Goal: Task Accomplishment & Management: Manage account settings

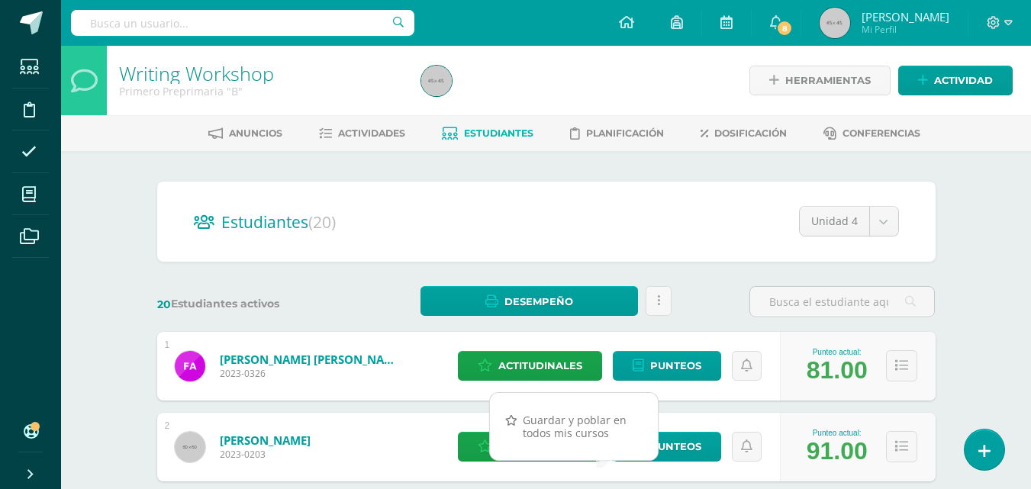
click at [995, 24] on icon at bounding box center [993, 23] width 14 height 14
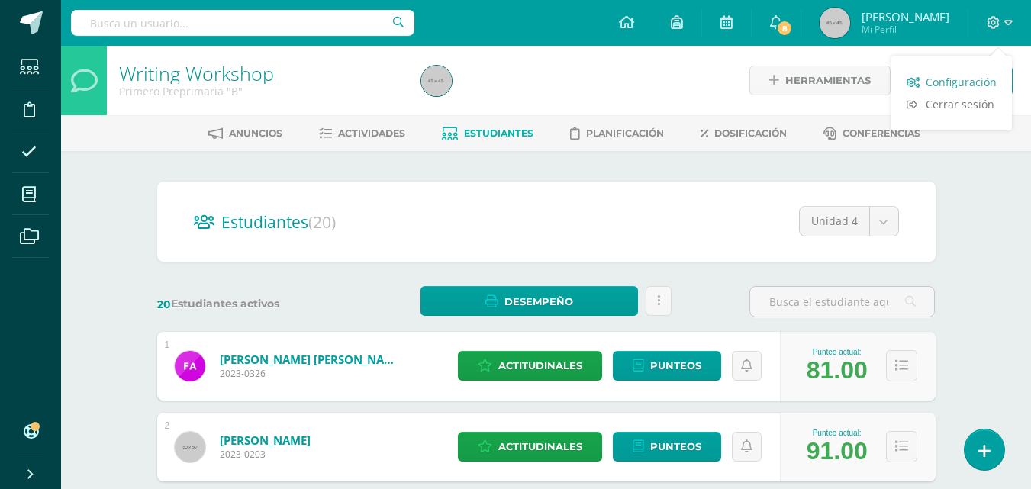
click at [956, 79] on span "Configuración" at bounding box center [960, 82] width 71 height 14
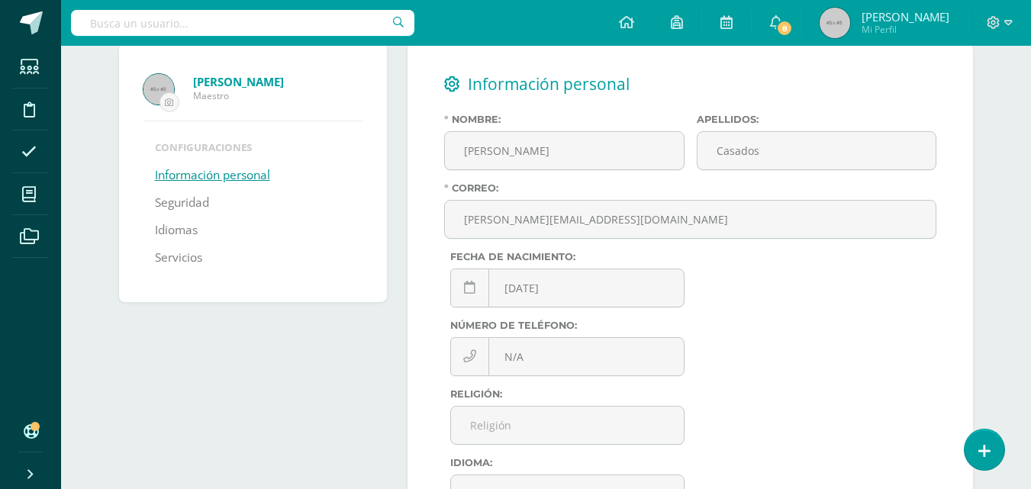
scroll to position [153, 0]
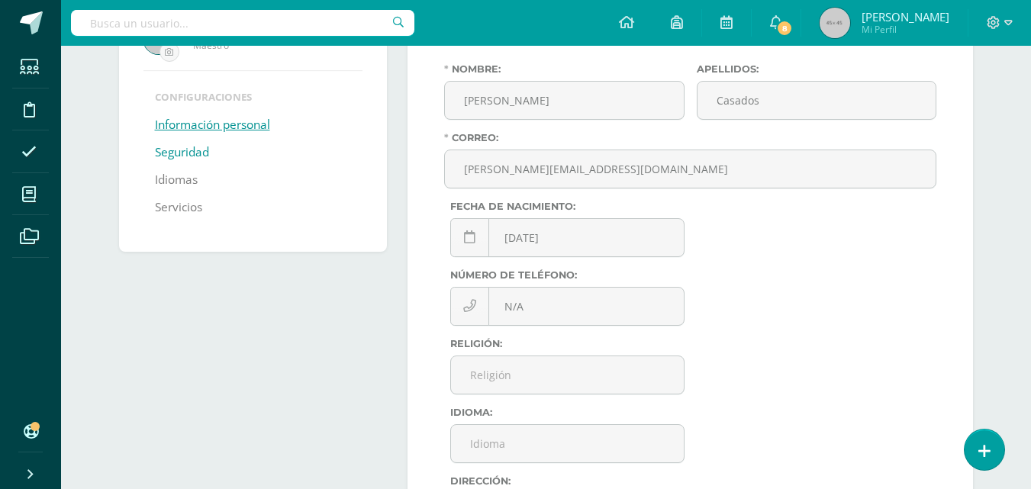
click at [166, 154] on link "Seguridad" at bounding box center [182, 152] width 54 height 27
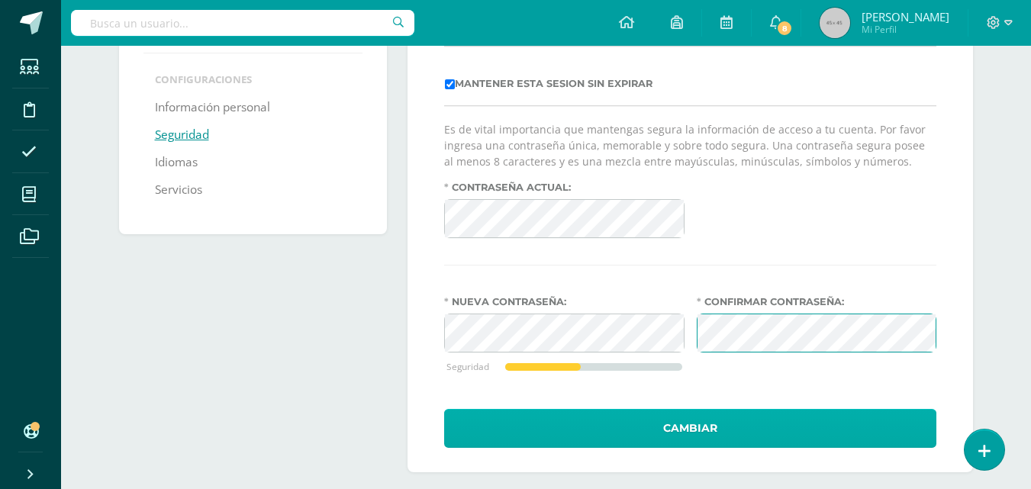
scroll to position [184, 0]
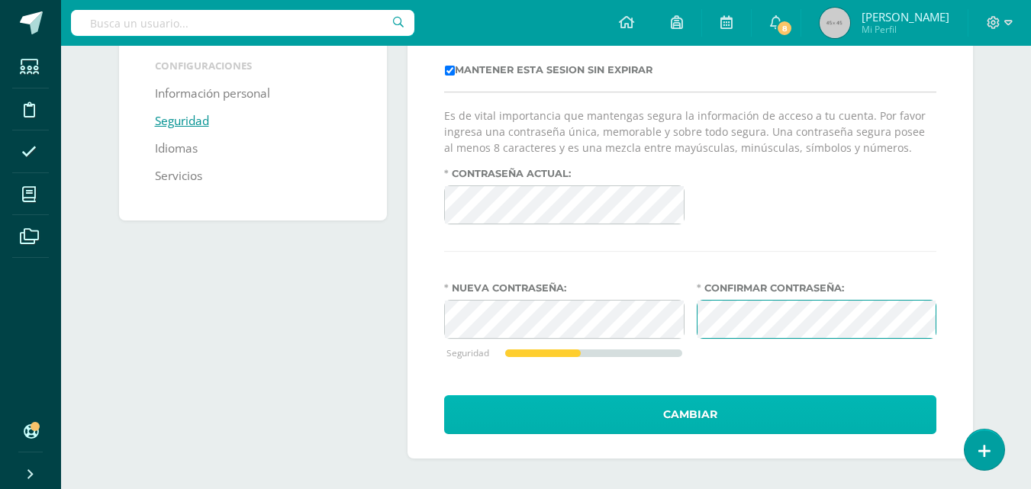
click at [716, 418] on button "Cambiar" at bounding box center [690, 414] width 492 height 39
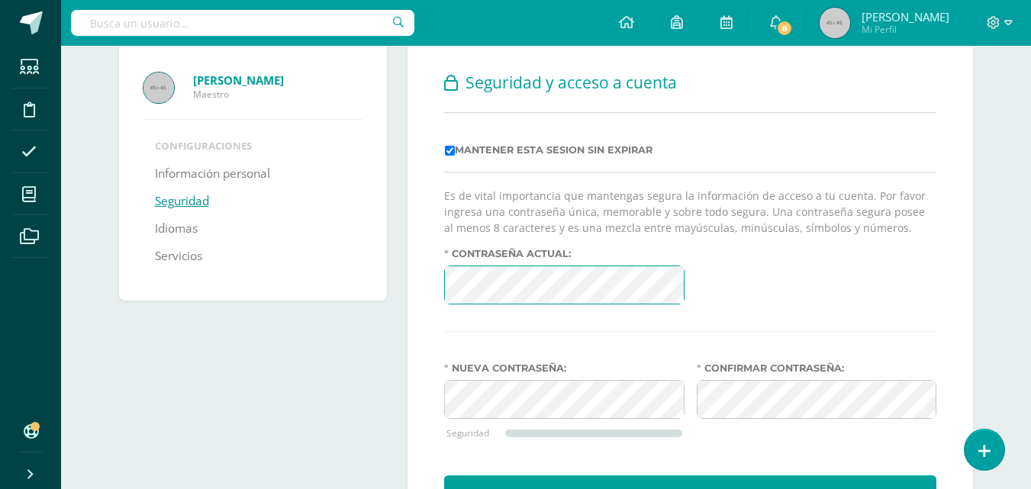
scroll to position [153, 0]
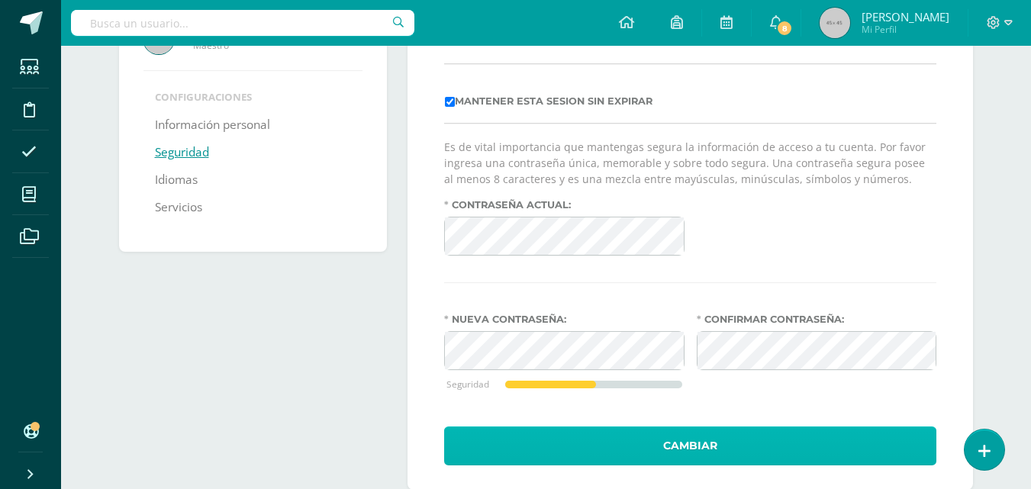
click at [697, 442] on button "Cambiar" at bounding box center [690, 445] width 492 height 39
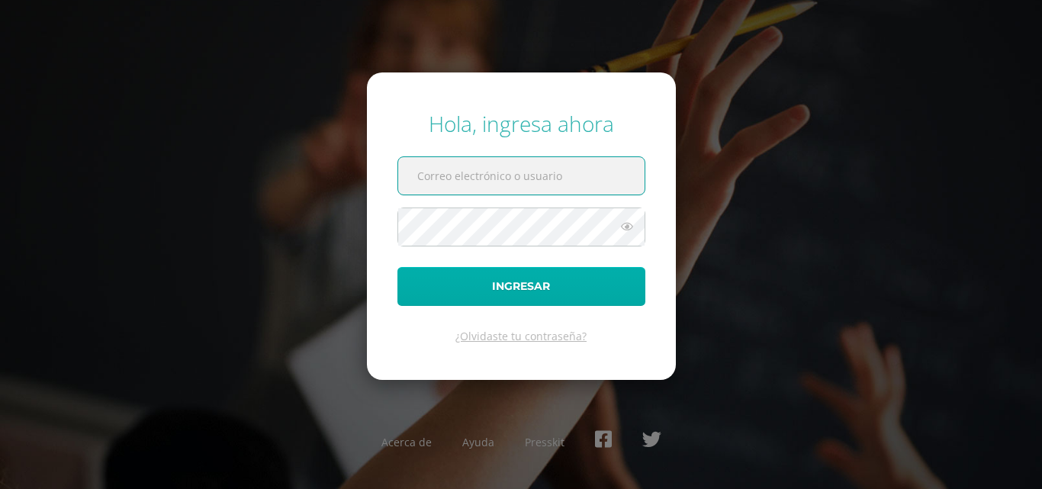
type input "[PERSON_NAME][EMAIL_ADDRESS][DOMAIN_NAME]"
click at [556, 281] on button "Ingresar" at bounding box center [521, 286] width 248 height 39
